Goal: Go to known website

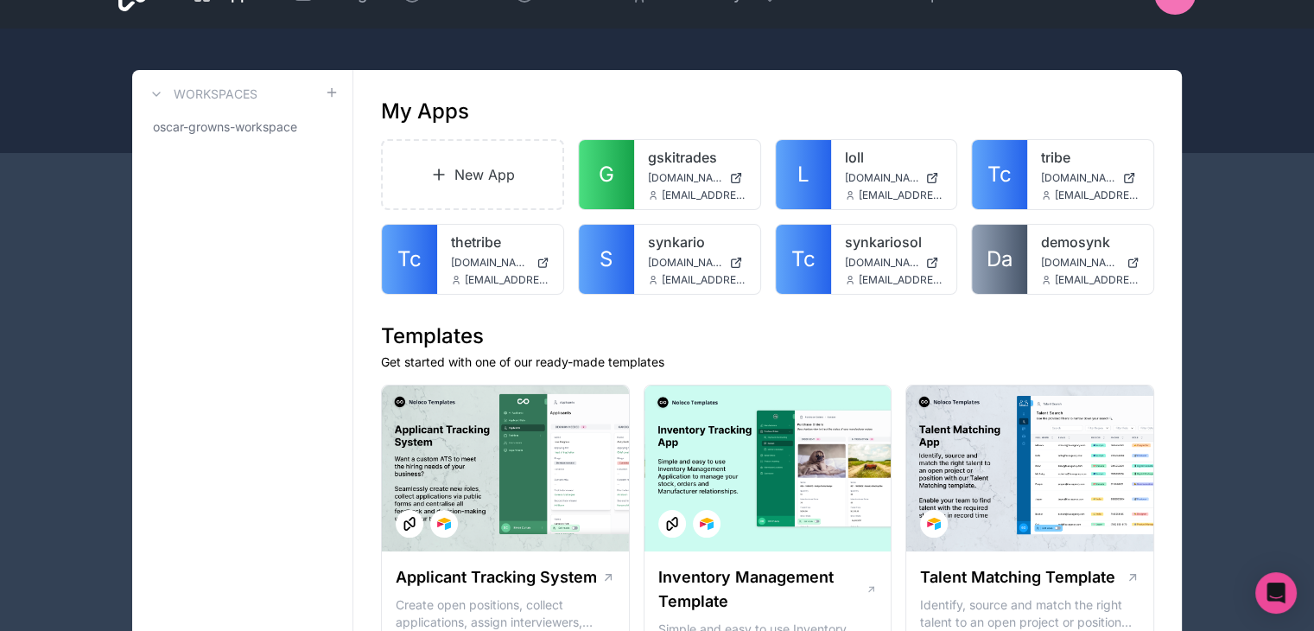
scroll to position [41, 0]
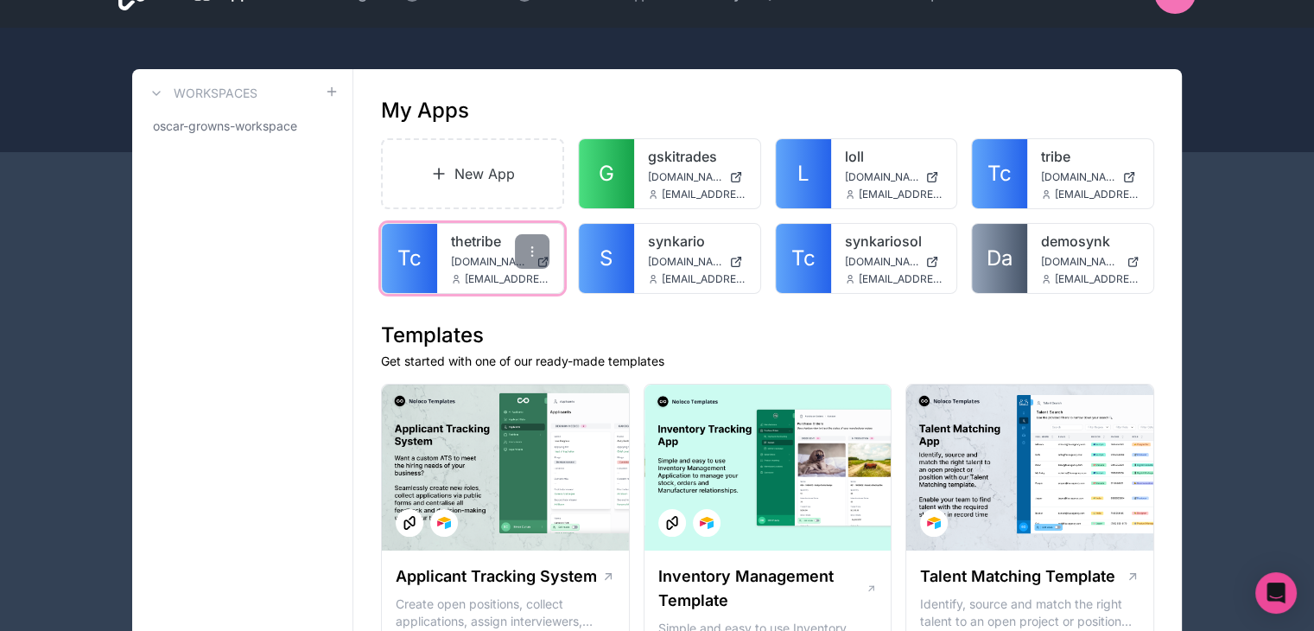
click at [453, 268] on div "thetribe [DOMAIN_NAME] [EMAIL_ADDRESS][DOMAIN_NAME]" at bounding box center [500, 258] width 126 height 69
click at [408, 259] on span "Tc" at bounding box center [409, 258] width 24 height 28
